Goal: Information Seeking & Learning: Find specific fact

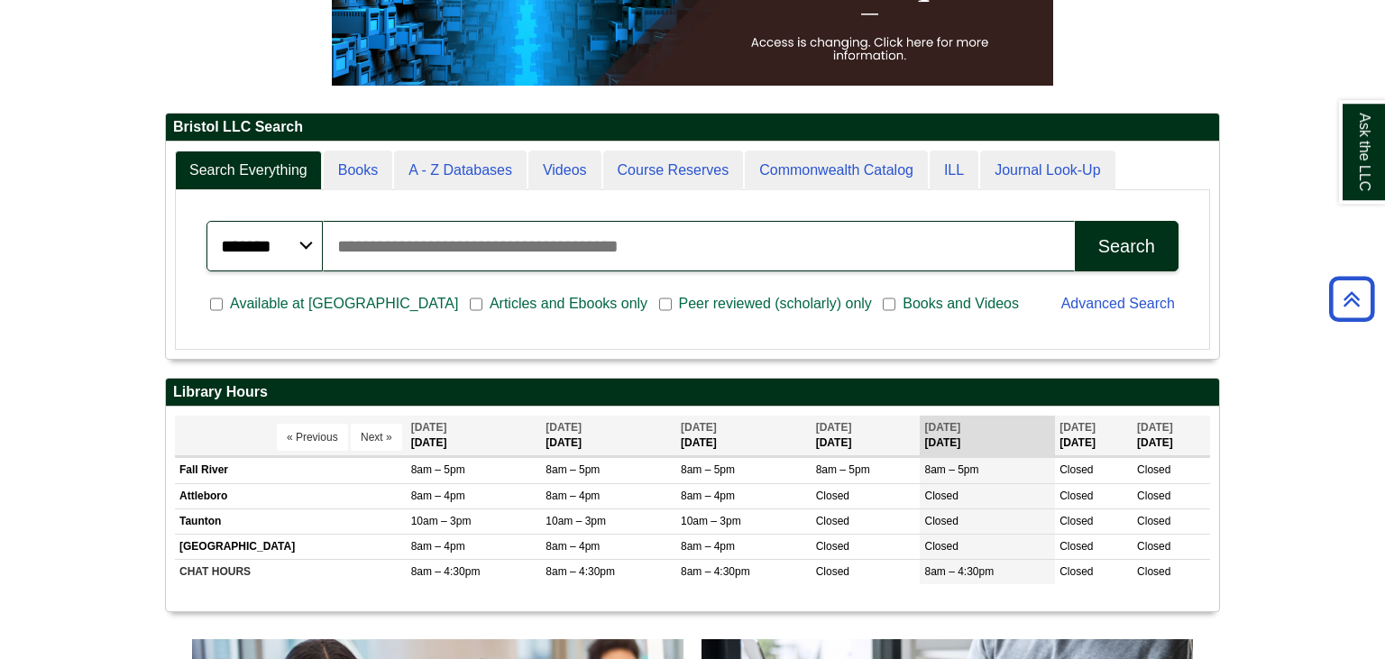
scroll to position [216, 1053]
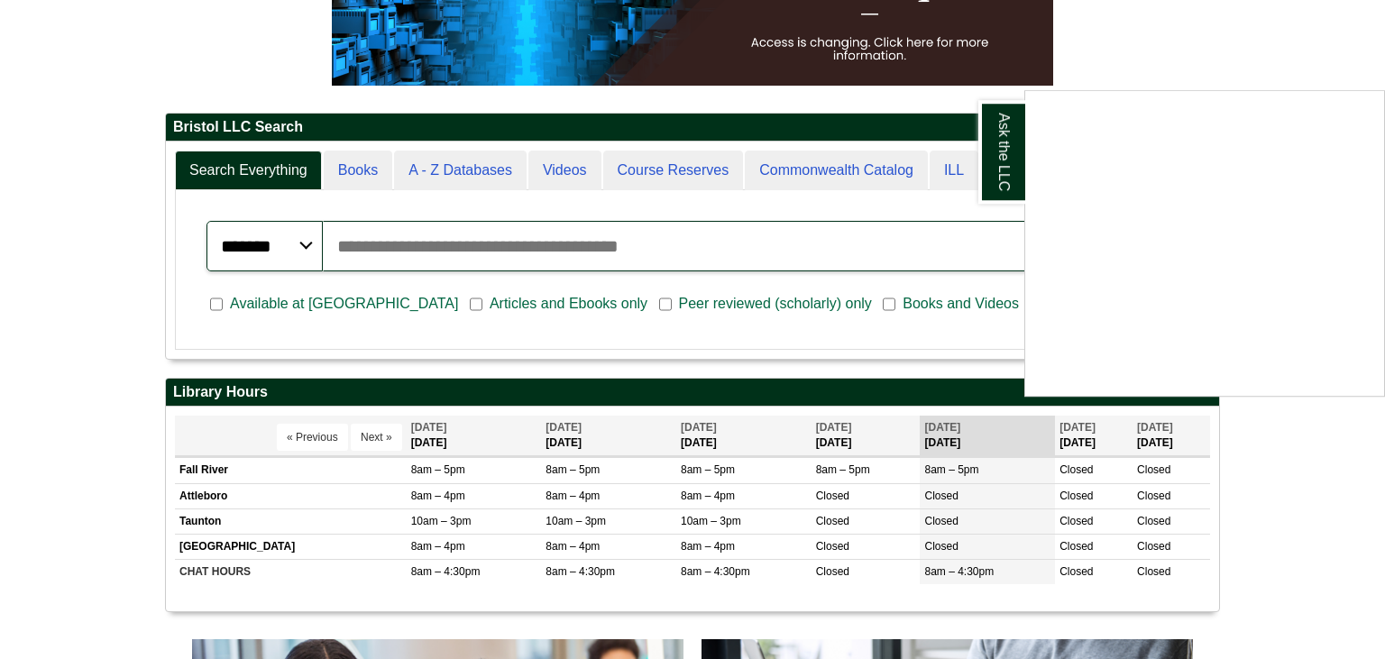
click at [464, 170] on div "Ask the LLC" at bounding box center [692, 329] width 1385 height 659
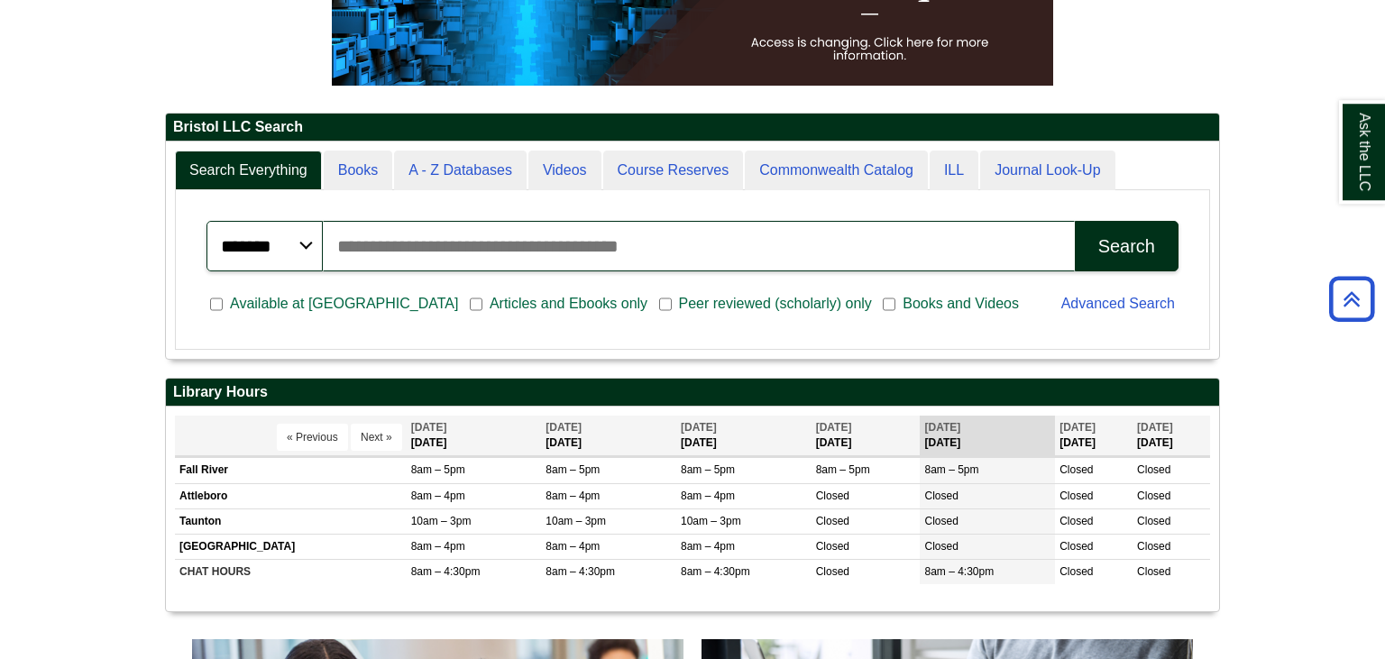
scroll to position [217, 1053]
click at [464, 170] on link "A - Z Databases" at bounding box center [460, 171] width 133 height 41
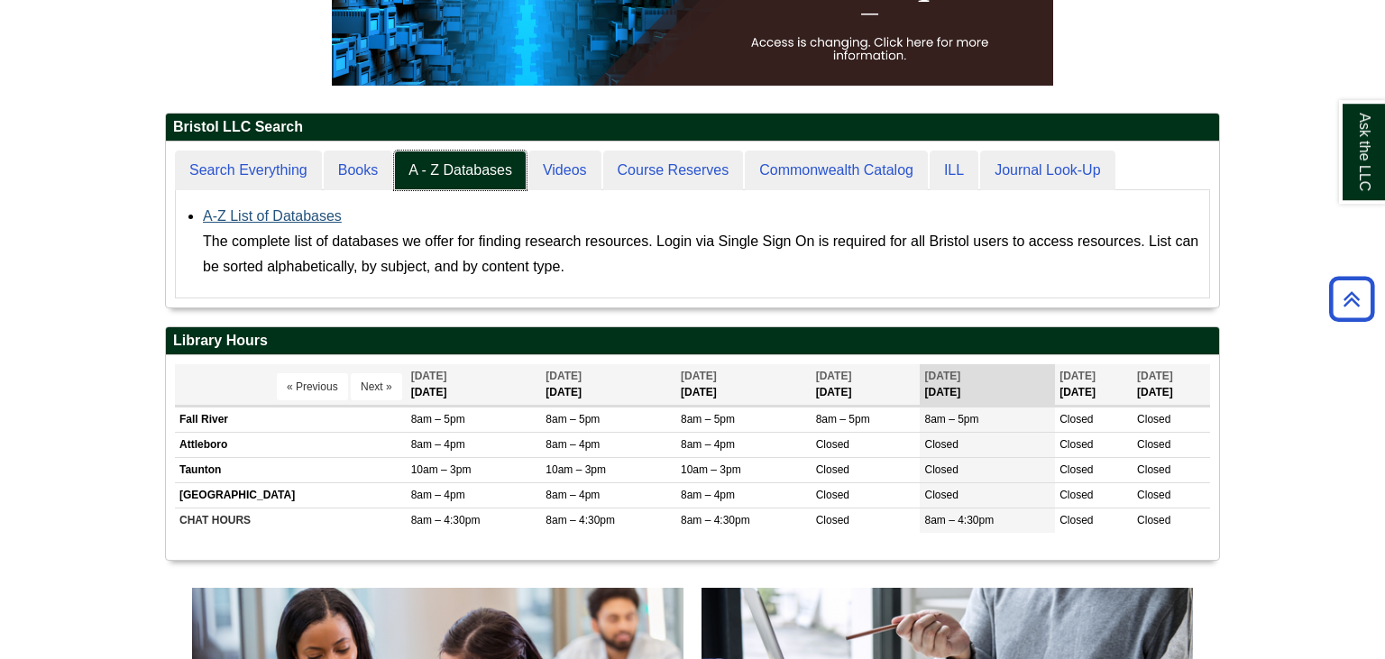
scroll to position [166, 1053]
click at [276, 217] on link "A-Z List of Databases" at bounding box center [272, 215] width 139 height 15
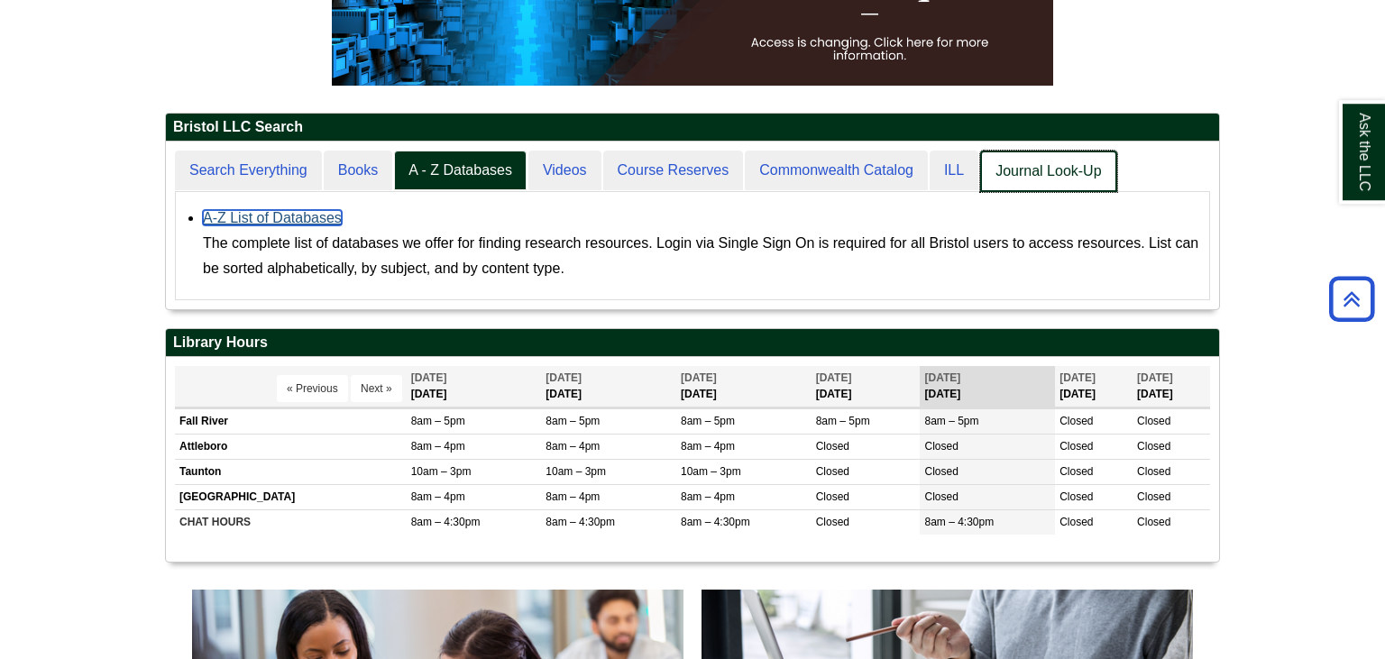
scroll to position [167, 1053]
click at [1048, 172] on link "Journal Look-Up" at bounding box center [1048, 172] width 136 height 42
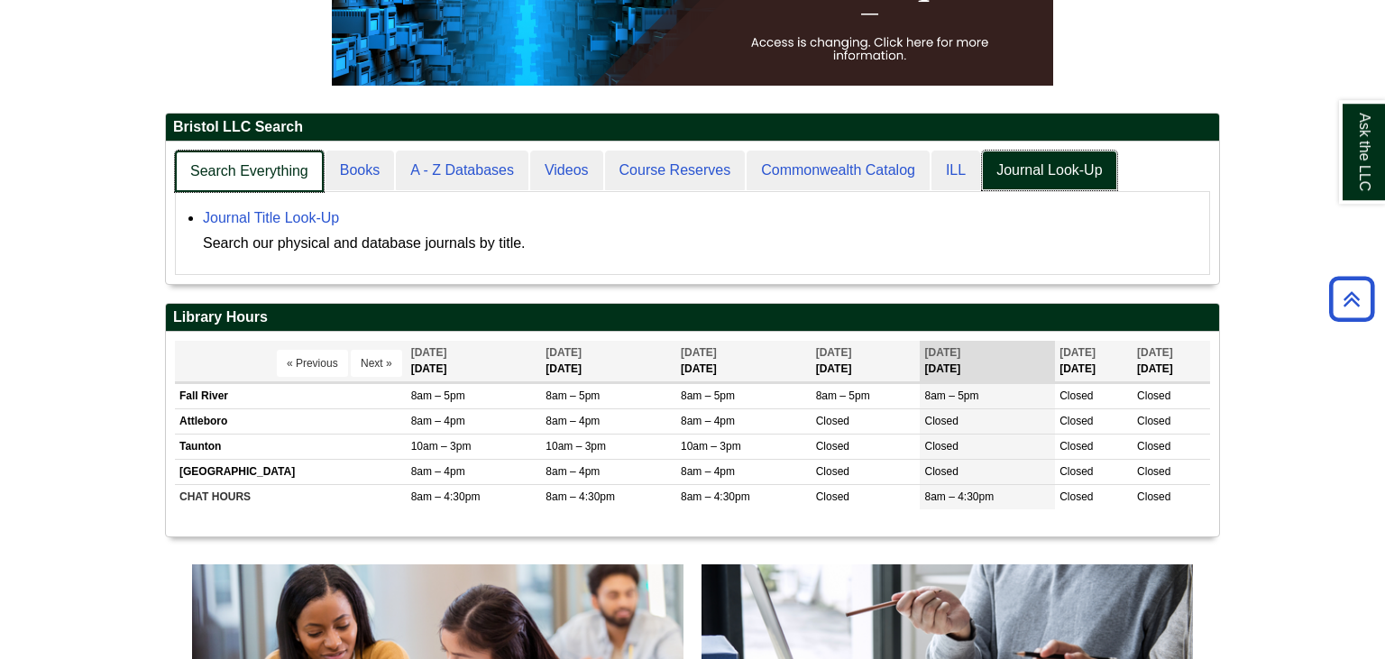
scroll to position [142, 1053]
click at [226, 170] on link "Search Everything" at bounding box center [249, 172] width 149 height 42
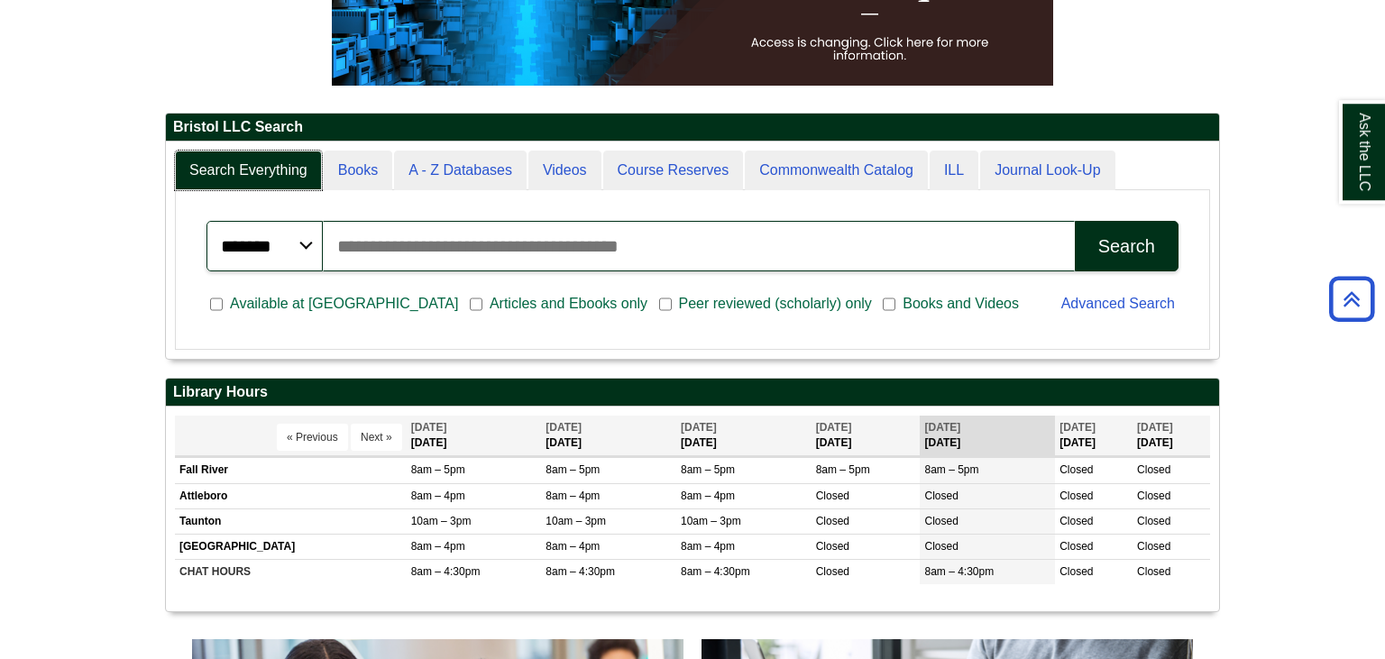
scroll to position [216, 1053]
click at [485, 246] on input "Search articles, books, journals & more" at bounding box center [698, 246] width 751 height 50
type input "**********"
click at [1075, 221] on button "Search" at bounding box center [1127, 246] width 104 height 50
